Goal: Information Seeking & Learning: Learn about a topic

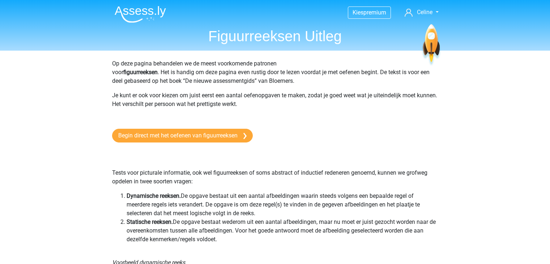
scroll to position [680, 0]
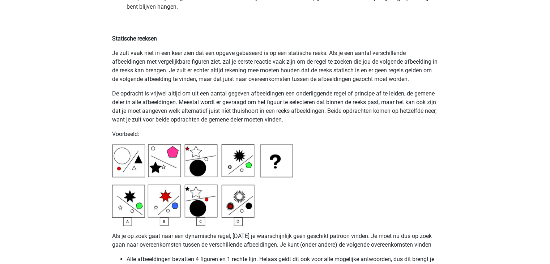
scroll to position [1694, 0]
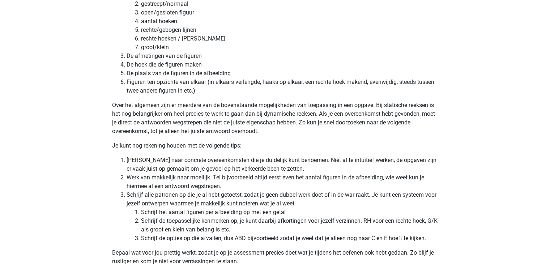
scroll to position [2056, 0]
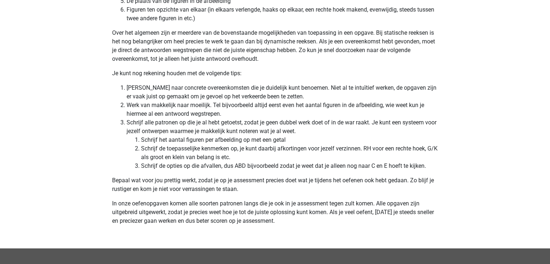
scroll to position [2128, 0]
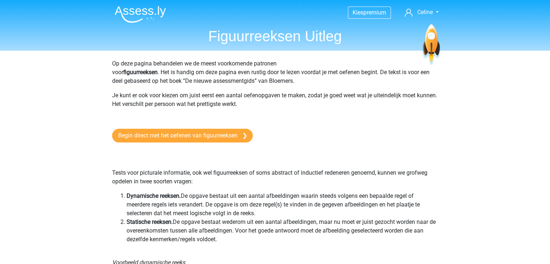
scroll to position [0, 0]
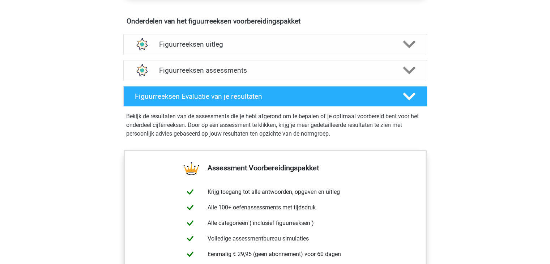
scroll to position [434, 0]
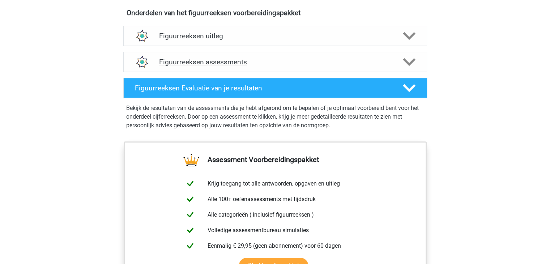
click at [409, 58] on icon at bounding box center [409, 62] width 13 height 13
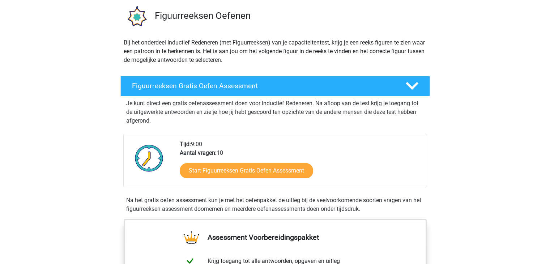
scroll to position [43, 0]
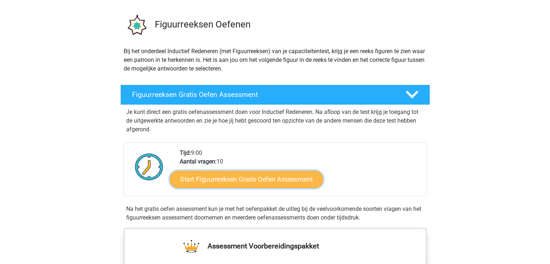
click at [210, 176] on link "Start Figuurreeksen Gratis Oefen Assessment" at bounding box center [246, 178] width 153 height 17
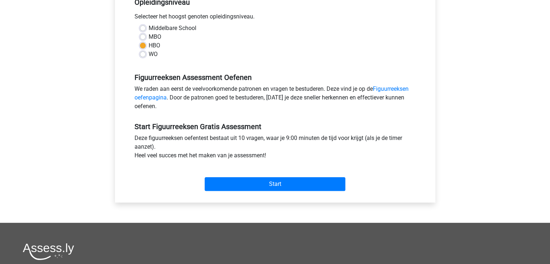
scroll to position [160, 0]
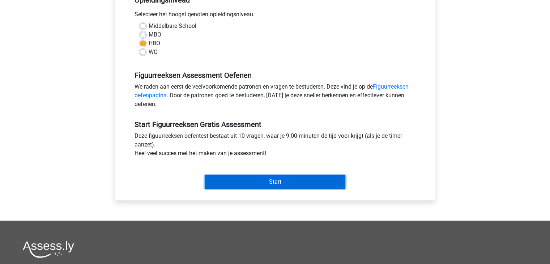
click at [274, 180] on input "Start" at bounding box center [275, 182] width 141 height 14
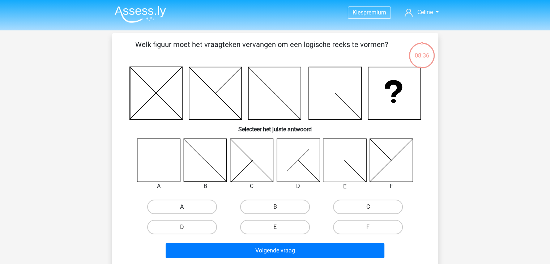
click at [192, 203] on label "A" at bounding box center [182, 207] width 70 height 14
click at [187, 207] on input "A" at bounding box center [184, 209] width 5 height 5
radio input "true"
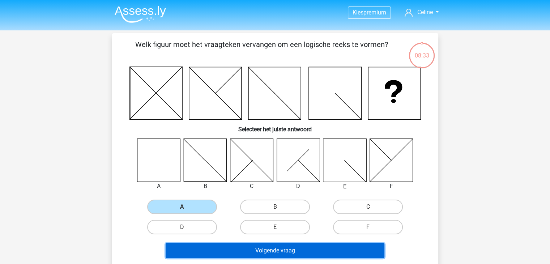
click at [269, 252] on button "Volgende vraag" at bounding box center [275, 250] width 219 height 15
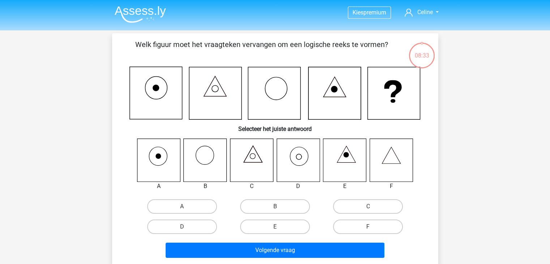
scroll to position [33, 0]
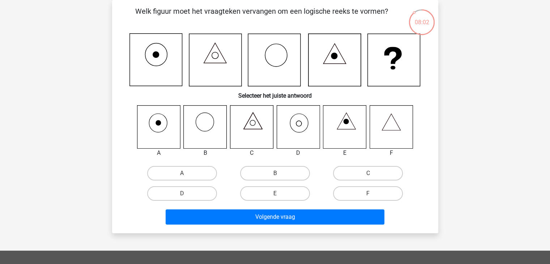
click at [306, 119] on icon at bounding box center [298, 126] width 43 height 43
click at [297, 125] on icon at bounding box center [298, 123] width 5 height 5
click at [200, 196] on label "D" at bounding box center [182, 193] width 70 height 14
click at [187, 196] on input "D" at bounding box center [184, 196] width 5 height 5
radio input "true"
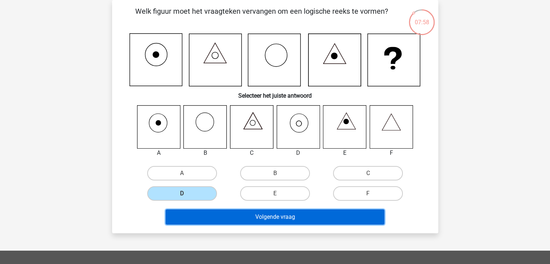
click at [232, 216] on button "Volgende vraag" at bounding box center [275, 217] width 219 height 15
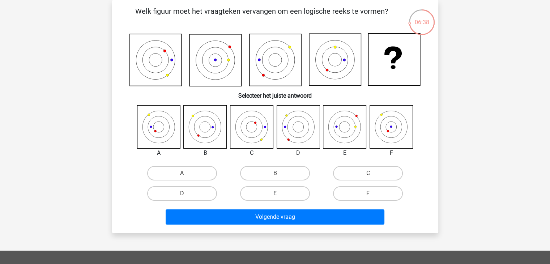
click at [270, 191] on label "E" at bounding box center [275, 193] width 70 height 14
click at [275, 194] on input "E" at bounding box center [277, 196] width 5 height 5
radio input "true"
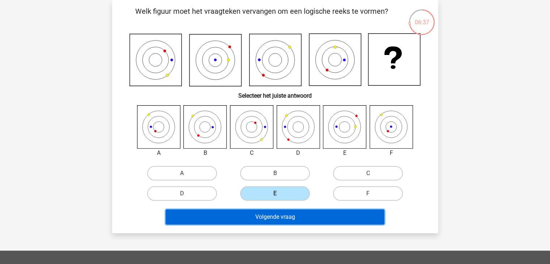
click at [269, 216] on button "Volgende vraag" at bounding box center [275, 217] width 219 height 15
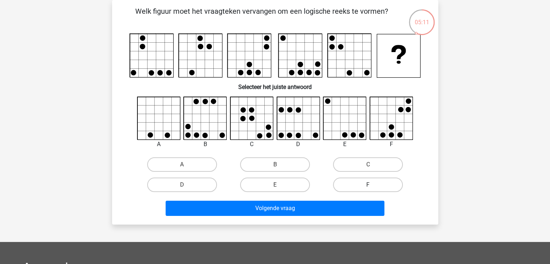
click at [385, 185] on label "F" at bounding box center [368, 185] width 70 height 14
click at [373, 185] on input "F" at bounding box center [370, 187] width 5 height 5
radio input "true"
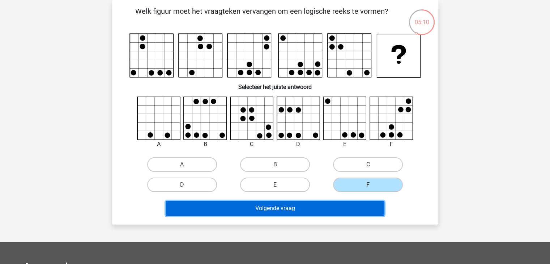
click at [340, 210] on button "Volgende vraag" at bounding box center [275, 208] width 219 height 15
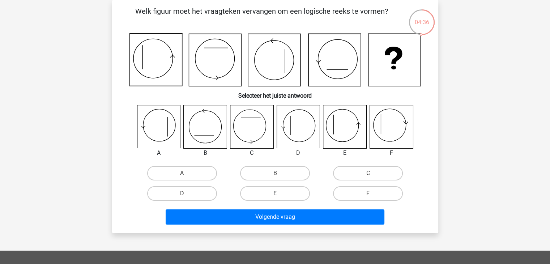
click at [258, 196] on label "E" at bounding box center [275, 193] width 70 height 14
click at [275, 196] on input "E" at bounding box center [277, 196] width 5 height 5
radio input "true"
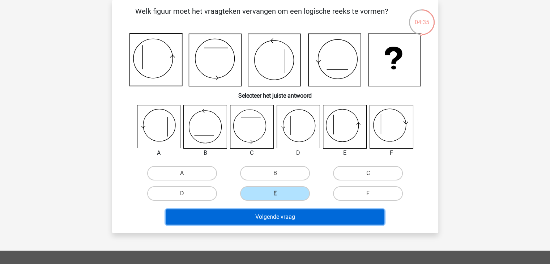
click at [258, 215] on button "Volgende vraag" at bounding box center [275, 217] width 219 height 15
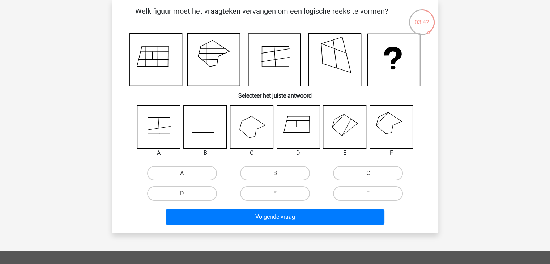
click at [334, 124] on icon at bounding box center [345, 126] width 43 height 43
click at [272, 198] on label "E" at bounding box center [275, 193] width 70 height 14
click at [275, 198] on input "E" at bounding box center [277, 196] width 5 height 5
radio input "true"
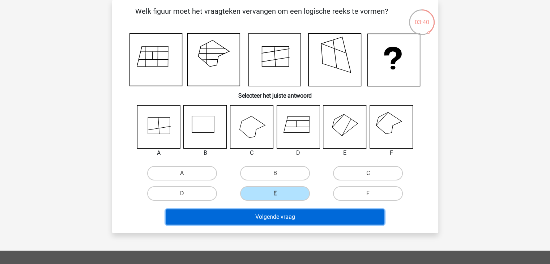
click at [272, 216] on button "Volgende vraag" at bounding box center [275, 217] width 219 height 15
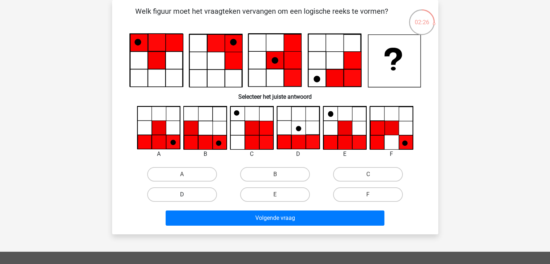
click at [190, 198] on label "D" at bounding box center [182, 194] width 70 height 14
click at [187, 198] on input "D" at bounding box center [184, 197] width 5 height 5
radio input "true"
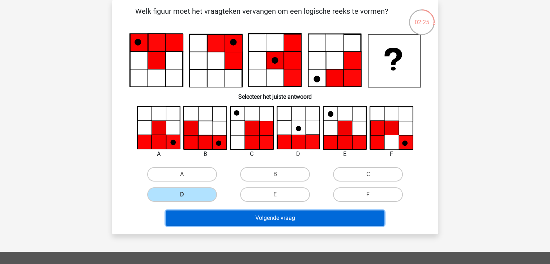
click at [216, 216] on button "Volgende vraag" at bounding box center [275, 218] width 219 height 15
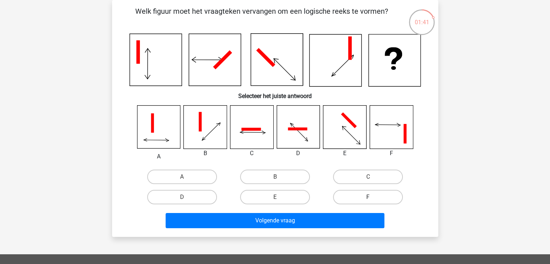
click at [365, 194] on label "F" at bounding box center [368, 197] width 70 height 14
click at [368, 197] on input "F" at bounding box center [370, 199] width 5 height 5
radio input "true"
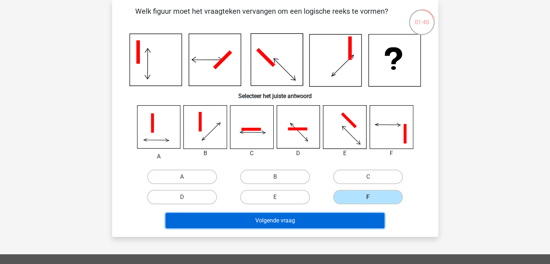
click at [323, 219] on button "Volgende vraag" at bounding box center [275, 220] width 219 height 15
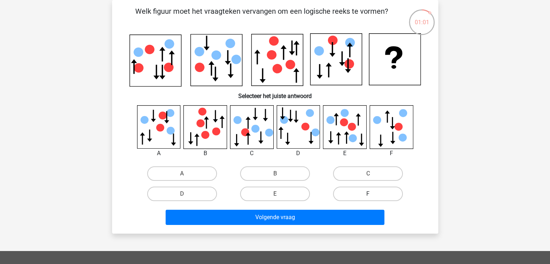
click at [383, 187] on label "F" at bounding box center [368, 194] width 70 height 14
click at [373, 194] on input "F" at bounding box center [370, 196] width 5 height 5
radio input "true"
click at [288, 226] on div "Volgende vraag" at bounding box center [275, 219] width 279 height 18
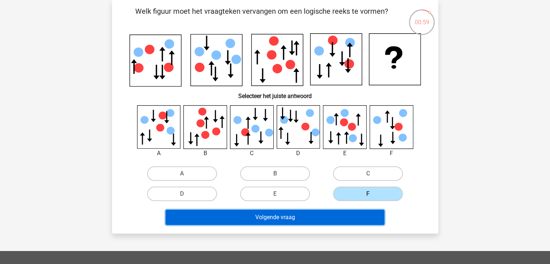
click at [290, 218] on button "Volgende vraag" at bounding box center [275, 217] width 219 height 15
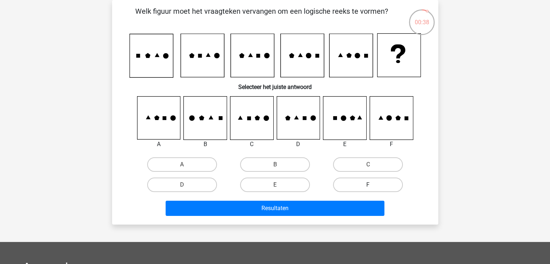
click at [359, 181] on label "F" at bounding box center [368, 185] width 70 height 14
click at [368, 185] on input "F" at bounding box center [370, 187] width 5 height 5
radio input "true"
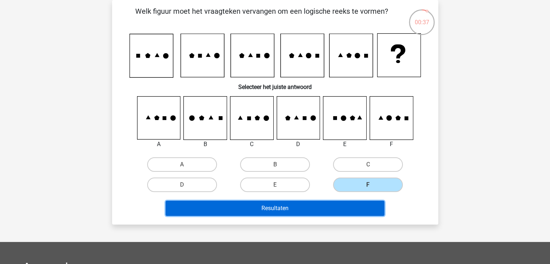
click at [317, 203] on button "Resultaten" at bounding box center [275, 208] width 219 height 15
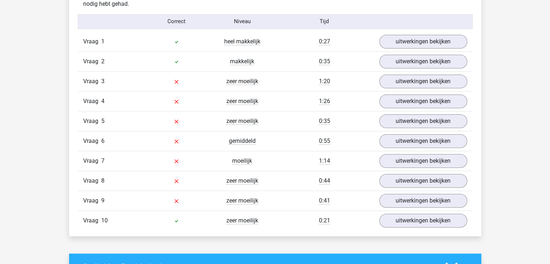
scroll to position [594, 0]
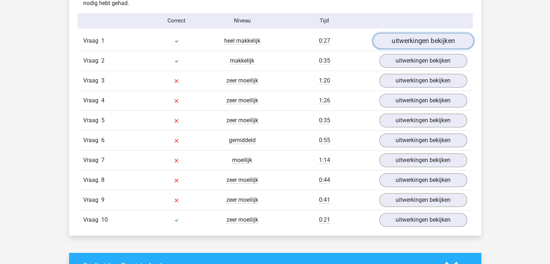
click at [449, 47] on link "uitwerkingen bekijken" at bounding box center [423, 41] width 101 height 16
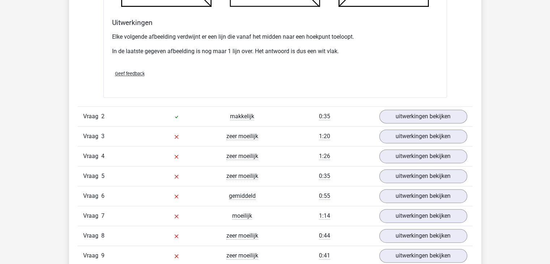
scroll to position [970, 0]
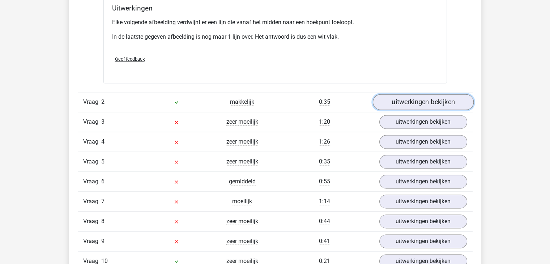
click at [455, 103] on link "uitwerkingen bekijken" at bounding box center [423, 102] width 101 height 16
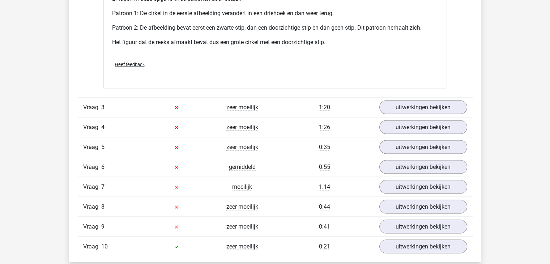
scroll to position [1505, 0]
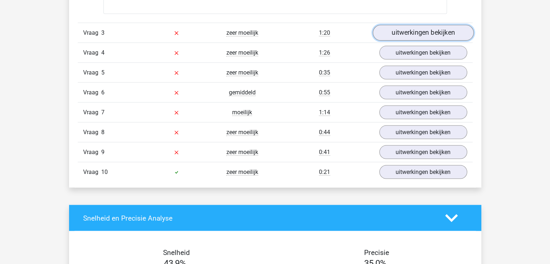
click at [434, 37] on link "uitwerkingen bekijken" at bounding box center [423, 33] width 101 height 16
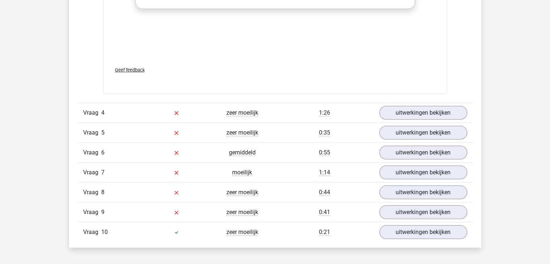
scroll to position [2056, 0]
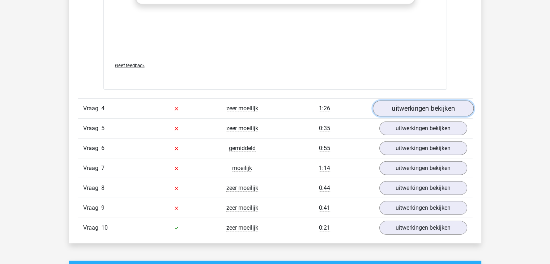
click at [457, 107] on link "uitwerkingen bekijken" at bounding box center [423, 109] width 101 height 16
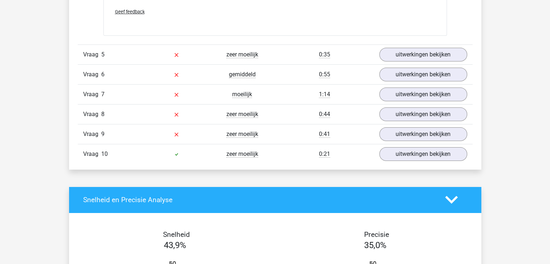
scroll to position [2591, 0]
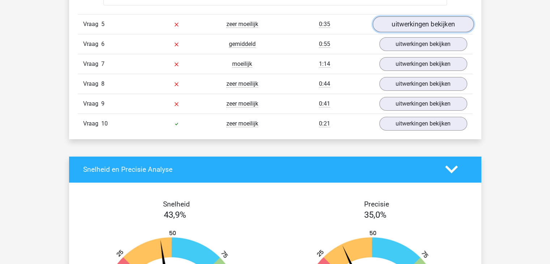
click at [438, 22] on link "uitwerkingen bekijken" at bounding box center [423, 24] width 101 height 16
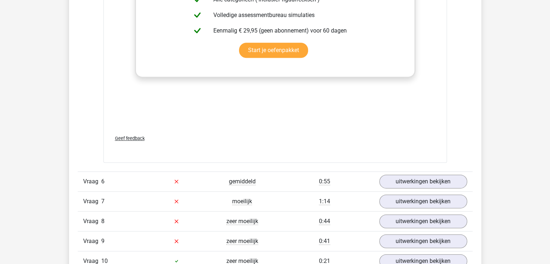
scroll to position [3156, 0]
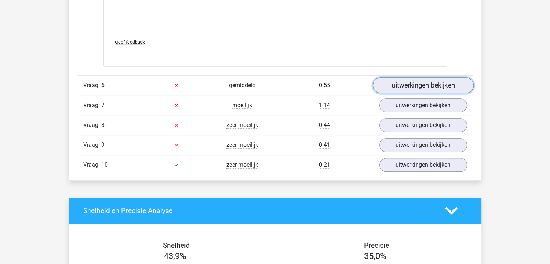
click at [446, 82] on link "uitwerkingen bekijken" at bounding box center [423, 85] width 101 height 16
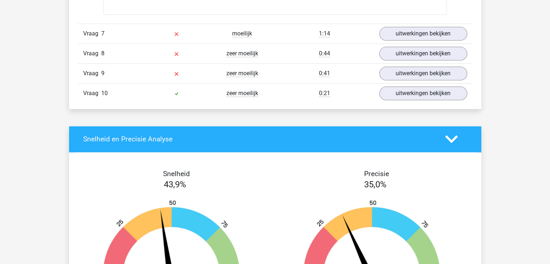
scroll to position [3648, 0]
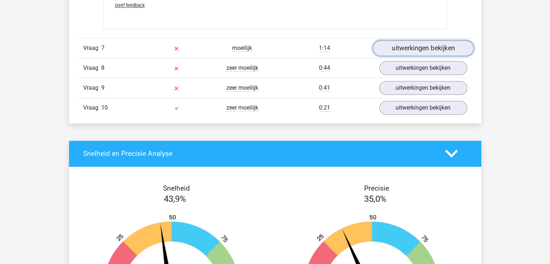
click at [439, 47] on link "uitwerkingen bekijken" at bounding box center [423, 48] width 101 height 16
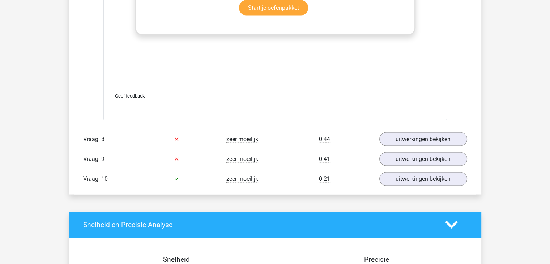
scroll to position [4198, 0]
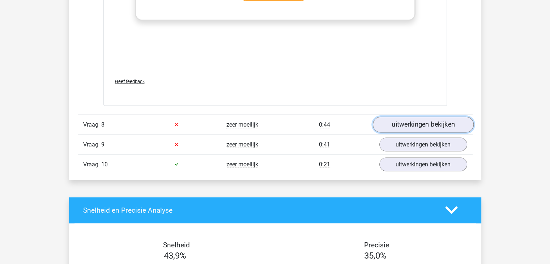
click at [438, 124] on link "uitwerkingen bekijken" at bounding box center [423, 125] width 101 height 16
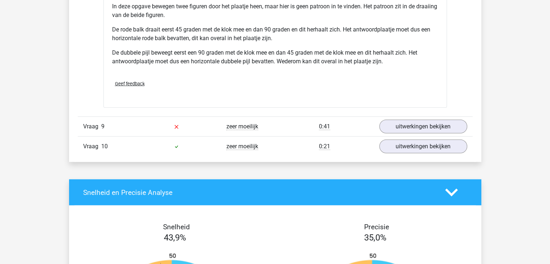
scroll to position [4676, 0]
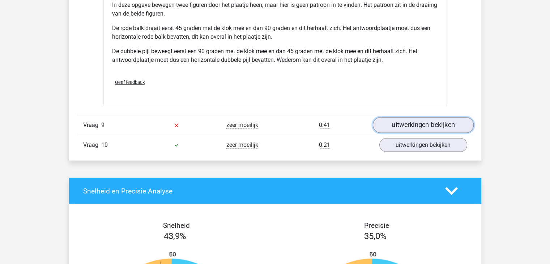
click at [455, 122] on link "uitwerkingen bekijken" at bounding box center [423, 125] width 101 height 16
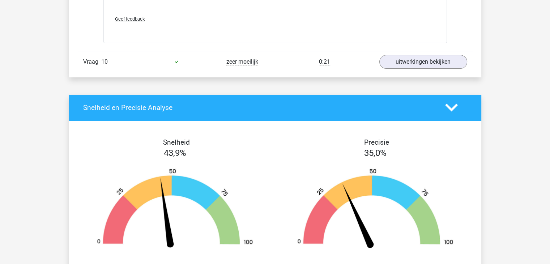
scroll to position [5385, 0]
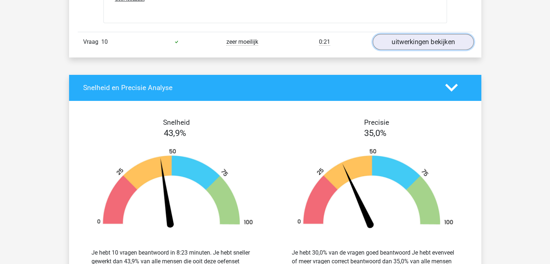
click at [449, 41] on link "uitwerkingen bekijken" at bounding box center [423, 42] width 101 height 16
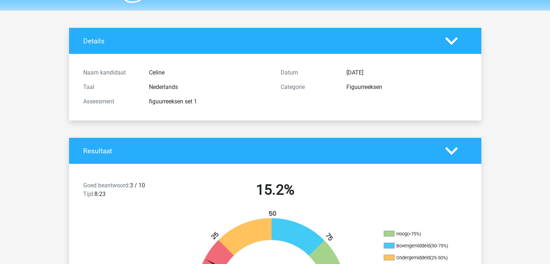
scroll to position [0, 0]
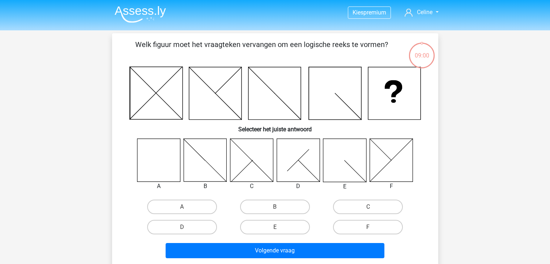
scroll to position [33, 0]
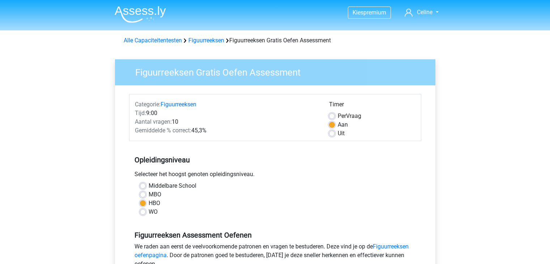
scroll to position [160, 0]
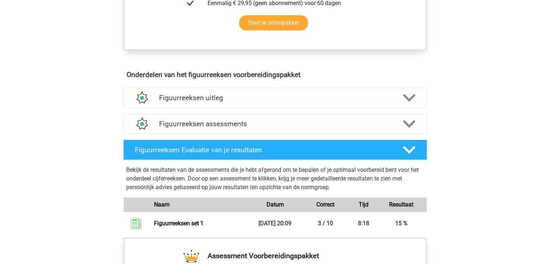
scroll to position [372, 0]
click at [379, 112] on div "Figuurreeksen assessments We raden aan om minimaal 3 oefensets te doen met tijd…" at bounding box center [275, 124] width 332 height 26
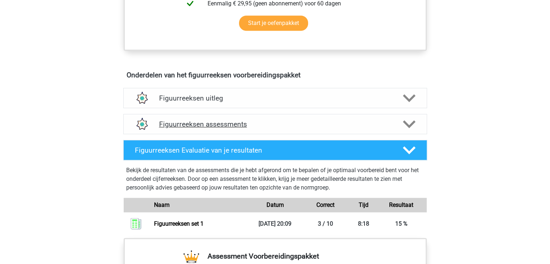
click at [411, 122] on icon at bounding box center [409, 124] width 13 height 13
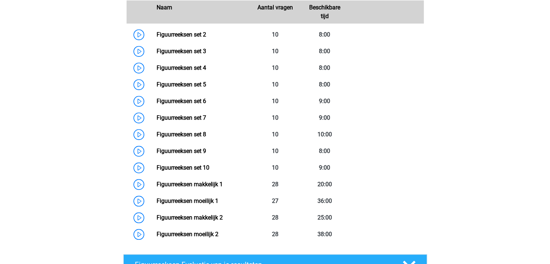
scroll to position [546, 0]
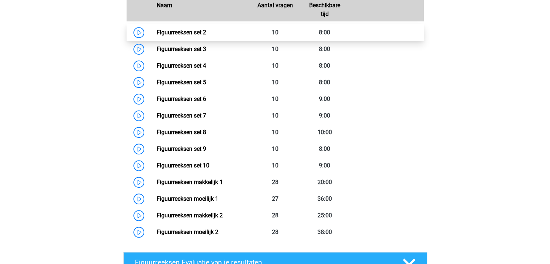
click at [184, 29] on link "Figuurreeksen set 2" at bounding box center [182, 32] width 50 height 7
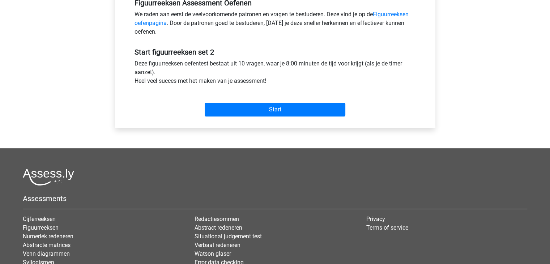
scroll to position [246, 0]
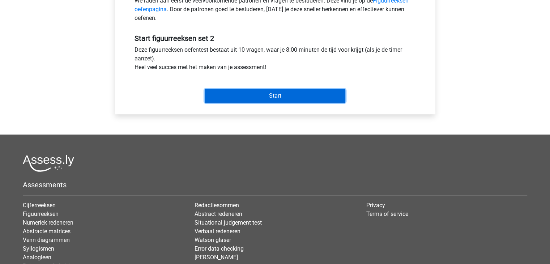
click at [296, 92] on input "Start" at bounding box center [275, 96] width 141 height 14
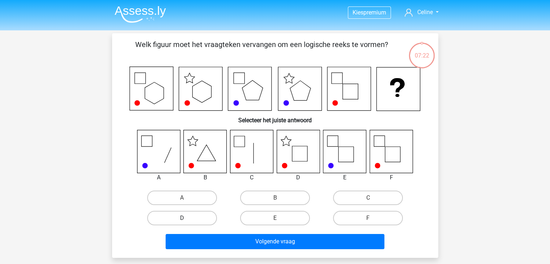
click at [159, 216] on label "D" at bounding box center [182, 218] width 70 height 14
click at [182, 218] on input "D" at bounding box center [184, 220] width 5 height 5
radio input "true"
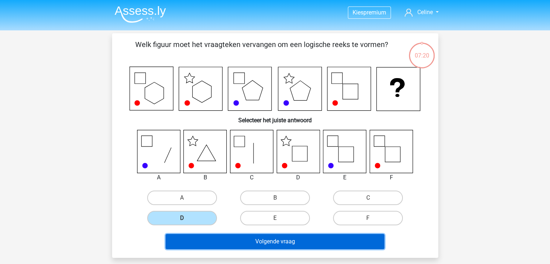
click at [216, 237] on button "Volgende vraag" at bounding box center [275, 241] width 219 height 15
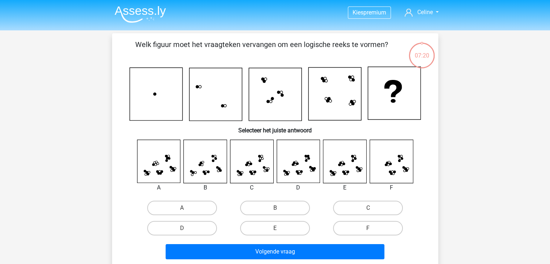
scroll to position [33, 0]
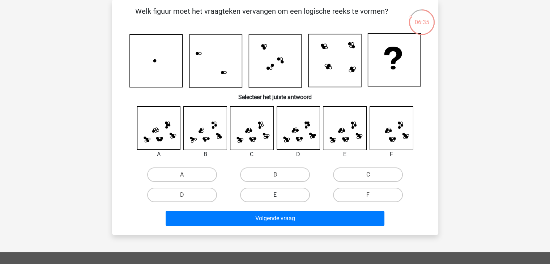
click at [278, 195] on input "E" at bounding box center [277, 197] width 5 height 5
radio input "true"
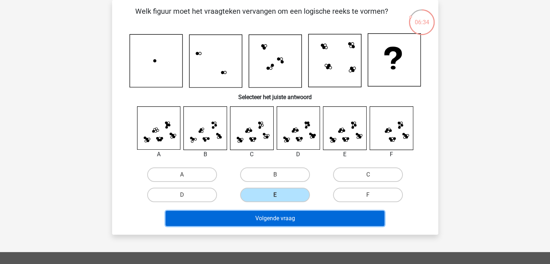
click at [275, 217] on button "Volgende vraag" at bounding box center [275, 218] width 219 height 15
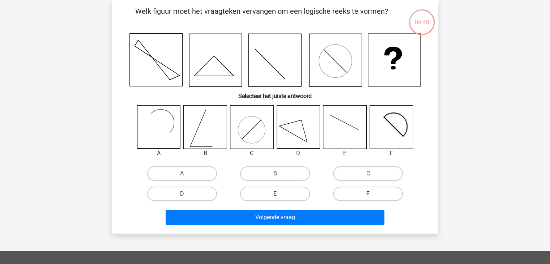
click at [355, 191] on label "F" at bounding box center [368, 194] width 70 height 14
click at [368, 194] on input "F" at bounding box center [370, 196] width 5 height 5
radio input "true"
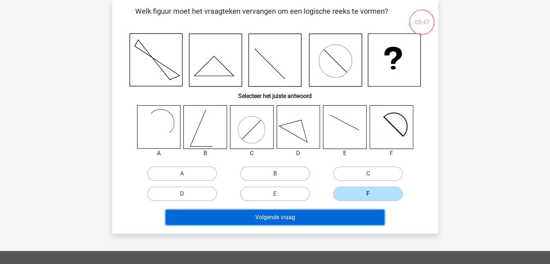
click at [312, 216] on button "Volgende vraag" at bounding box center [275, 217] width 219 height 15
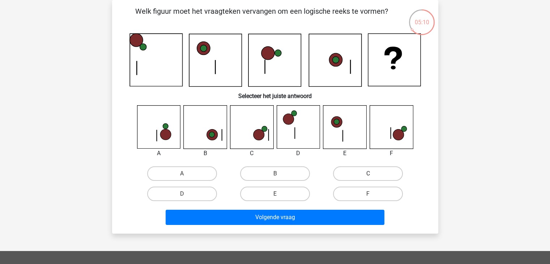
click at [382, 170] on label "C" at bounding box center [368, 173] width 70 height 14
click at [373, 174] on input "C" at bounding box center [370, 176] width 5 height 5
radio input "true"
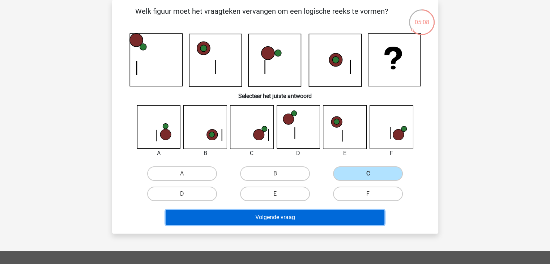
click at [281, 220] on button "Volgende vraag" at bounding box center [275, 217] width 219 height 15
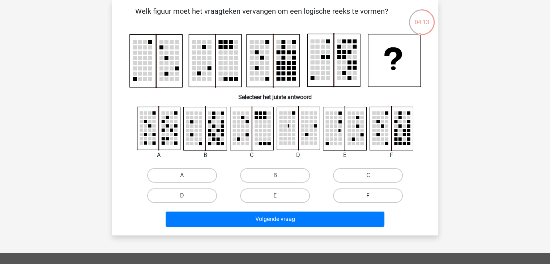
click at [381, 189] on label "F" at bounding box center [368, 196] width 70 height 14
click at [373, 196] on input "F" at bounding box center [370, 198] width 5 height 5
radio input "true"
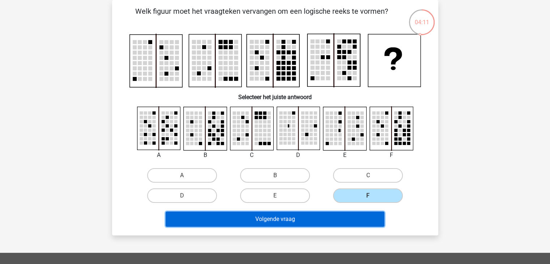
click at [278, 220] on button "Volgende vraag" at bounding box center [275, 219] width 219 height 15
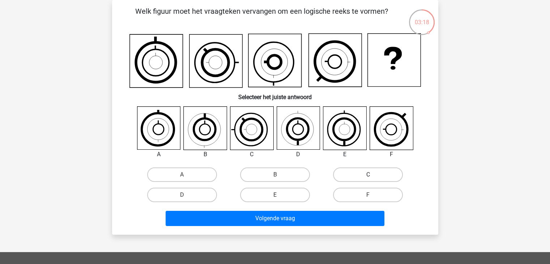
click at [368, 176] on label "C" at bounding box center [368, 175] width 70 height 14
click at [368, 176] on input "C" at bounding box center [370, 177] width 5 height 5
radio input "true"
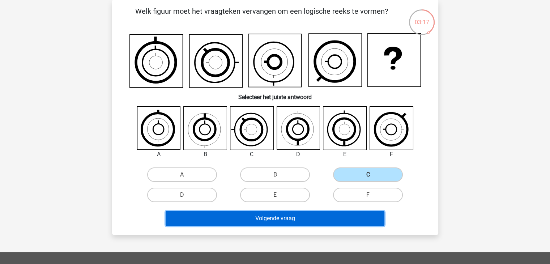
click at [281, 219] on button "Volgende vraag" at bounding box center [275, 218] width 219 height 15
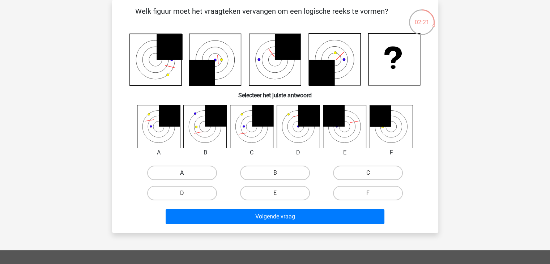
click at [205, 172] on label "A" at bounding box center [182, 173] width 70 height 14
click at [187, 173] on input "A" at bounding box center [184, 175] width 5 height 5
radio input "true"
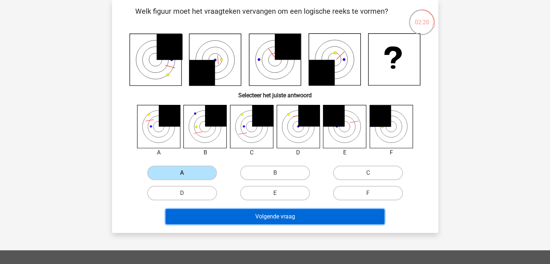
click at [240, 223] on button "Volgende vraag" at bounding box center [275, 216] width 219 height 15
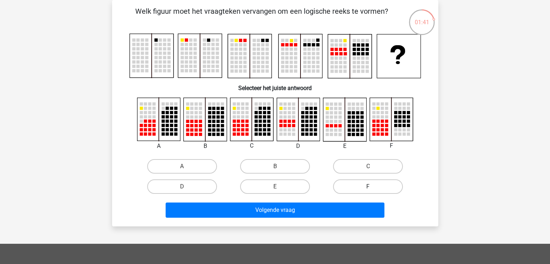
click at [353, 190] on label "F" at bounding box center [368, 187] width 70 height 14
click at [368, 190] on input "F" at bounding box center [370, 189] width 5 height 5
radio input "true"
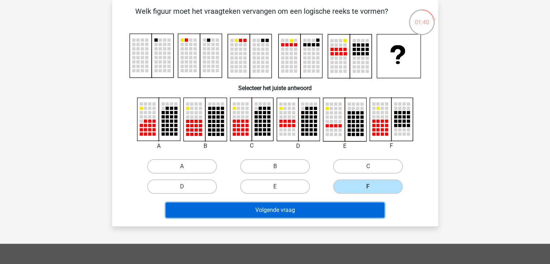
click at [329, 211] on button "Volgende vraag" at bounding box center [275, 210] width 219 height 15
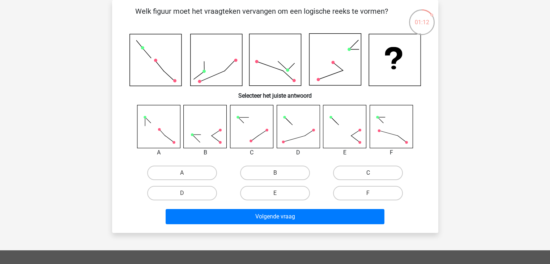
click at [360, 174] on label "C" at bounding box center [368, 173] width 70 height 14
click at [368, 174] on input "C" at bounding box center [370, 175] width 5 height 5
radio input "true"
click at [286, 225] on div "Volgende vraag" at bounding box center [275, 218] width 279 height 18
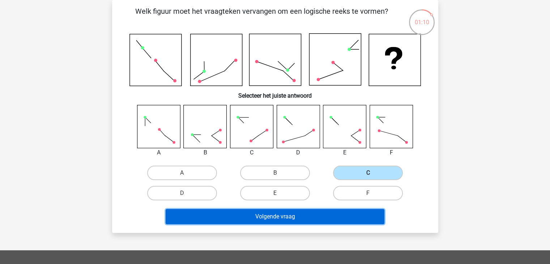
click at [290, 215] on button "Volgende vraag" at bounding box center [275, 216] width 219 height 15
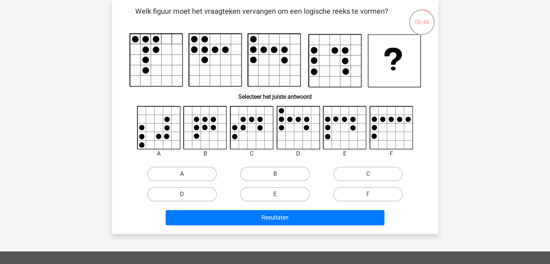
click at [193, 172] on label "A" at bounding box center [182, 174] width 70 height 14
click at [187, 174] on input "A" at bounding box center [184, 176] width 5 height 5
radio input "true"
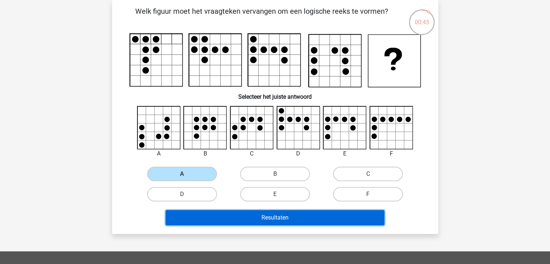
click at [237, 213] on button "Resultaten" at bounding box center [275, 217] width 219 height 15
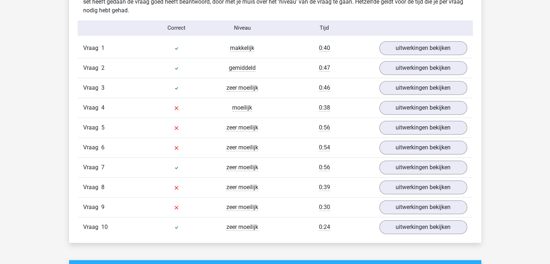
scroll to position [588, 0]
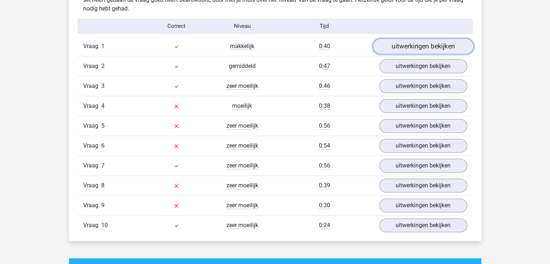
click at [431, 47] on link "uitwerkingen bekijken" at bounding box center [423, 46] width 101 height 16
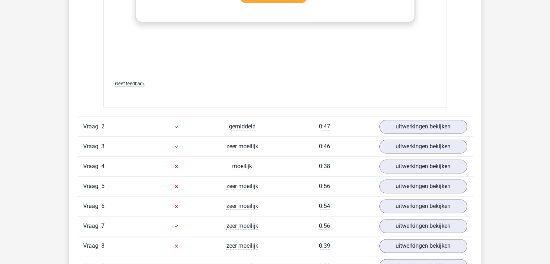
scroll to position [1153, 0]
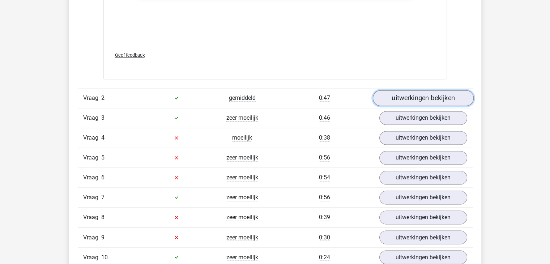
click at [453, 97] on link "uitwerkingen bekijken" at bounding box center [423, 98] width 101 height 16
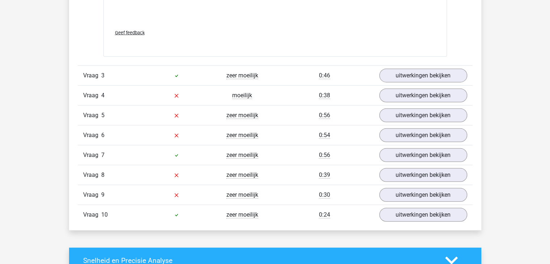
scroll to position [1804, 0]
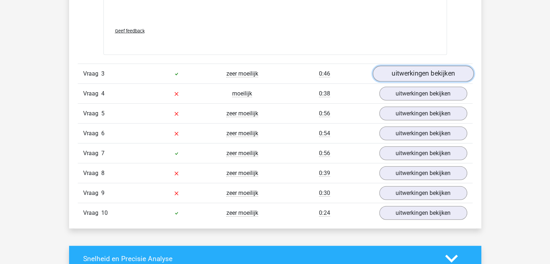
click at [456, 74] on link "uitwerkingen bekijken" at bounding box center [423, 74] width 101 height 16
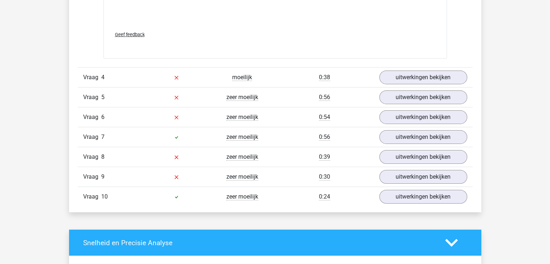
scroll to position [2427, 0]
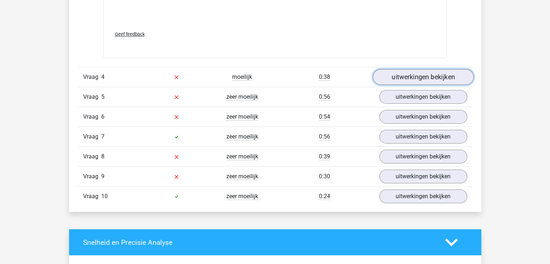
click at [459, 73] on link "uitwerkingen bekijken" at bounding box center [423, 77] width 101 height 16
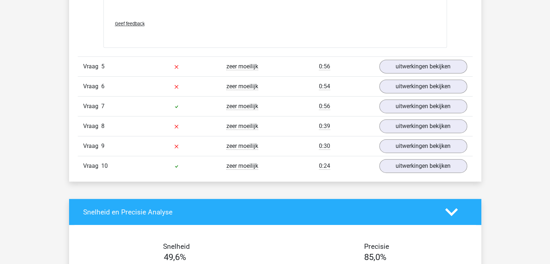
scroll to position [3063, 0]
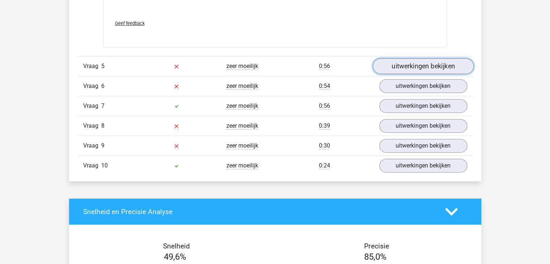
click at [453, 67] on link "uitwerkingen bekijken" at bounding box center [423, 66] width 101 height 16
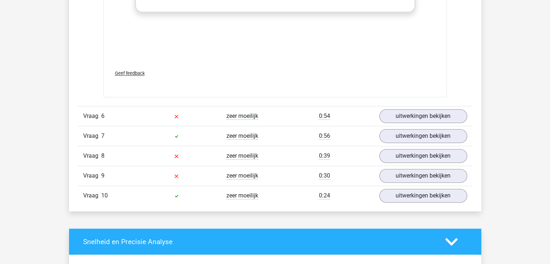
scroll to position [3657, 0]
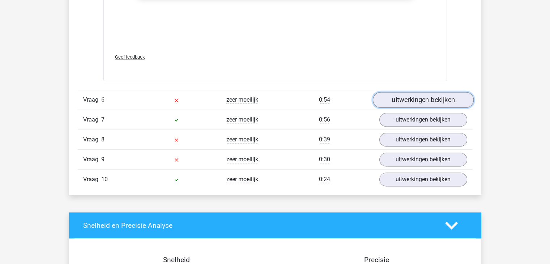
click at [456, 100] on link "uitwerkingen bekijken" at bounding box center [423, 100] width 101 height 16
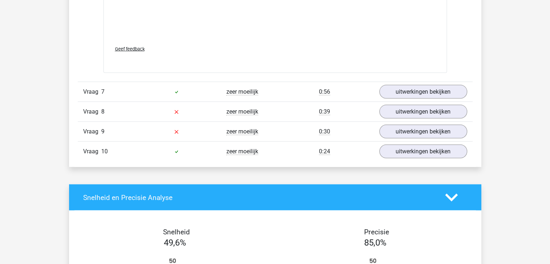
scroll to position [4294, 0]
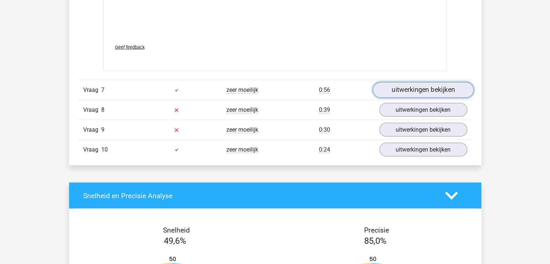
click at [451, 86] on link "uitwerkingen bekijken" at bounding box center [423, 90] width 101 height 16
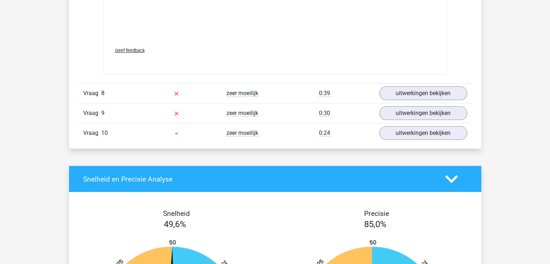
scroll to position [4916, 0]
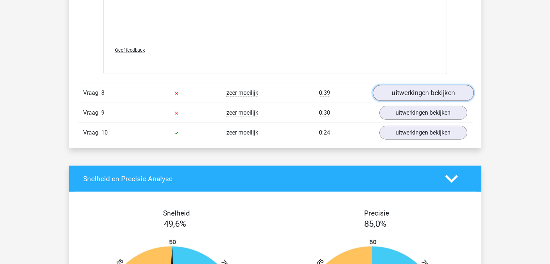
click at [456, 90] on link "uitwerkingen bekijken" at bounding box center [423, 93] width 101 height 16
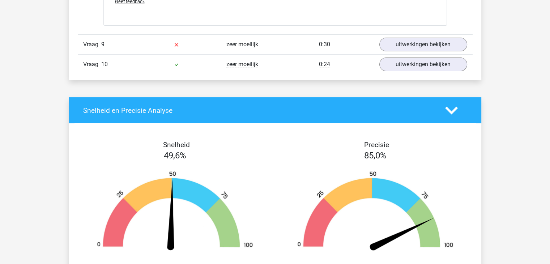
scroll to position [5582, 0]
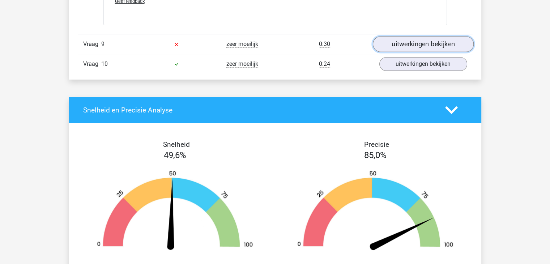
click at [455, 41] on link "uitwerkingen bekijken" at bounding box center [423, 45] width 101 height 16
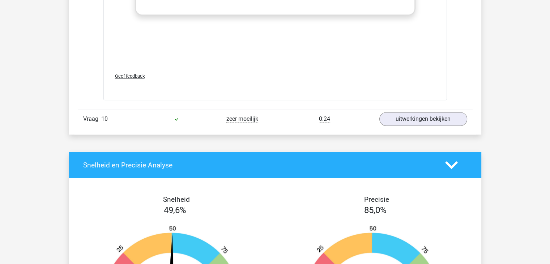
scroll to position [6147, 0]
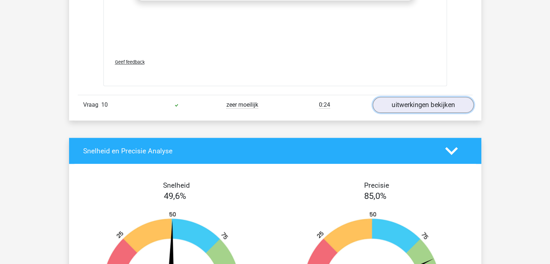
click at [447, 104] on link "uitwerkingen bekijken" at bounding box center [423, 105] width 101 height 16
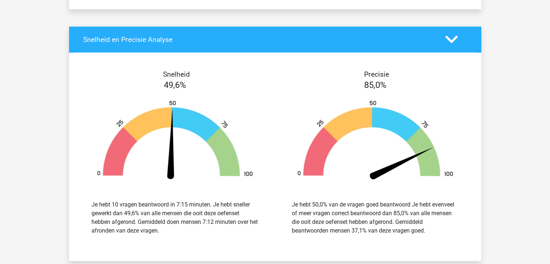
scroll to position [6885, 0]
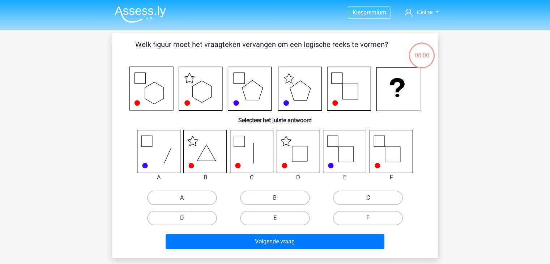
scroll to position [33, 0]
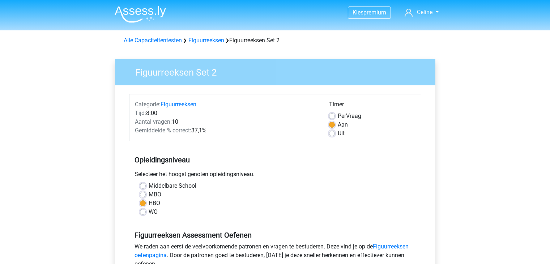
scroll to position [246, 0]
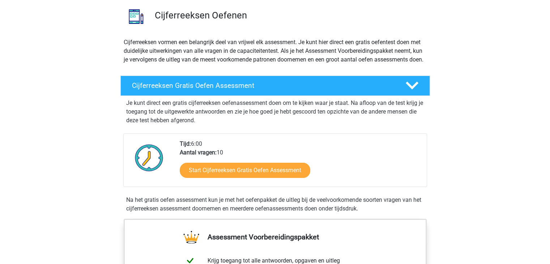
scroll to position [88, 0]
